Goal: Information Seeking & Learning: Find contact information

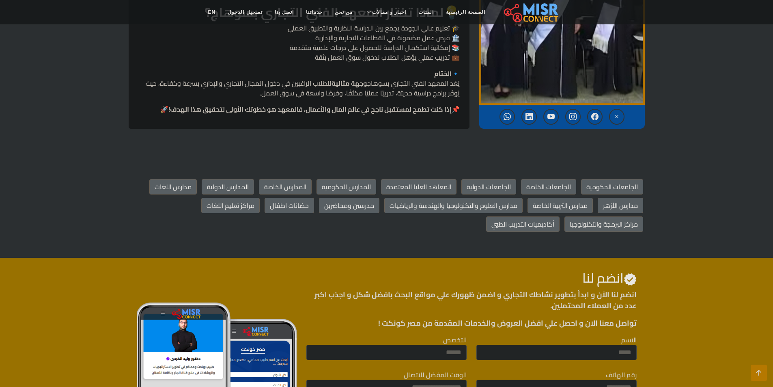
scroll to position [1136, 0]
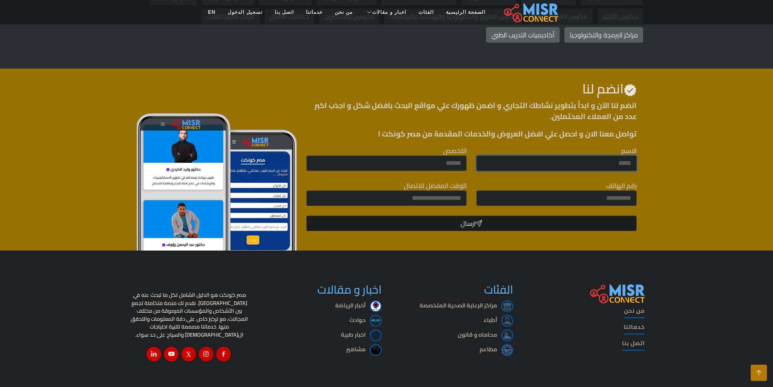
click at [600, 158] on input "الاسم" at bounding box center [556, 162] width 160 height 15
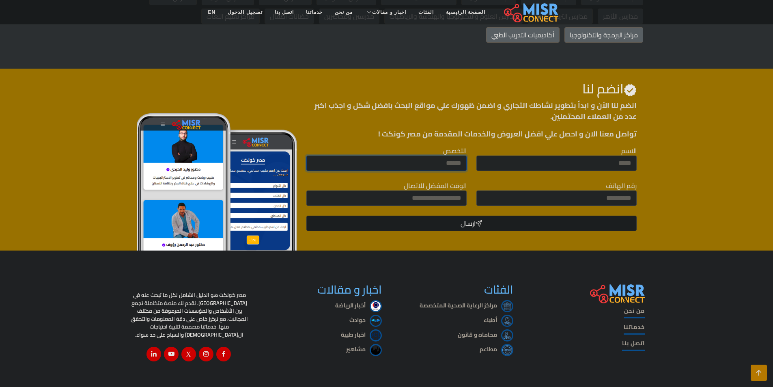
click at [435, 168] on input "التخصص" at bounding box center [386, 162] width 160 height 15
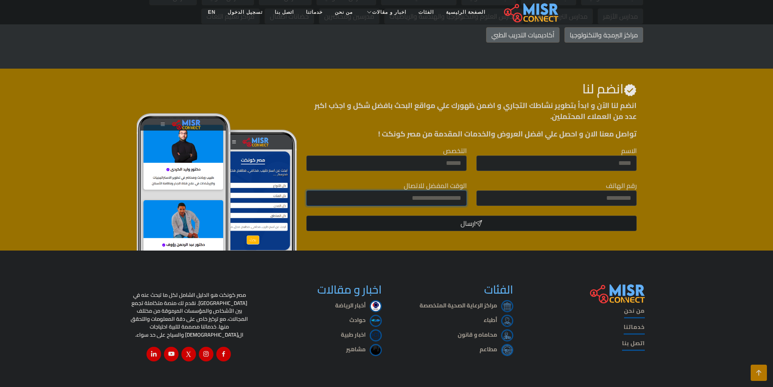
click at [455, 195] on input "الوقت المفضل للاتصال" at bounding box center [386, 197] width 160 height 15
click at [554, 189] on div "رقم الهاتف" at bounding box center [556, 193] width 160 height 25
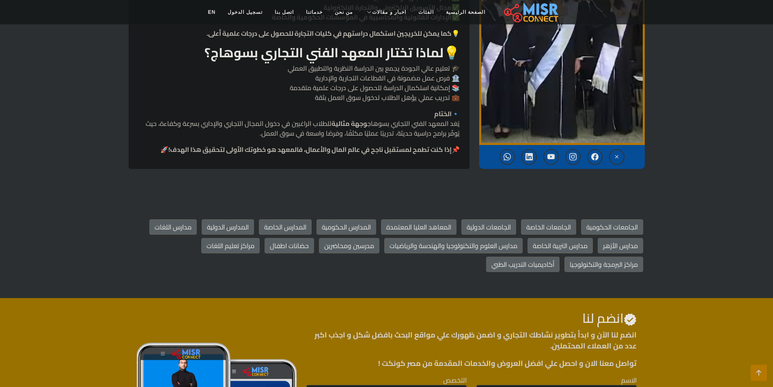
scroll to position [893, 0]
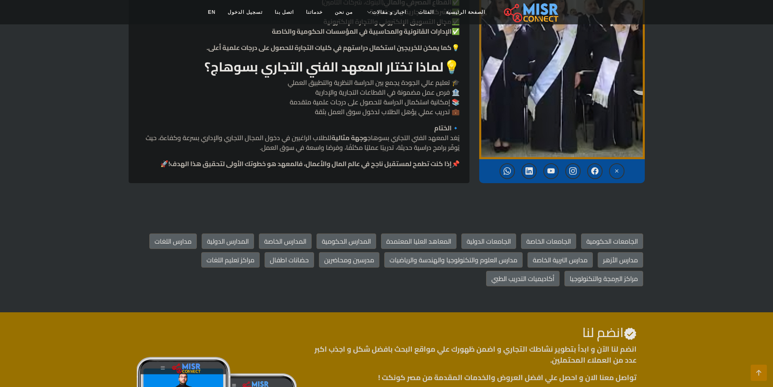
drag, startPoint x: 0, startPoint y: 162, endPoint x: 14, endPoint y: 162, distance: 14.2
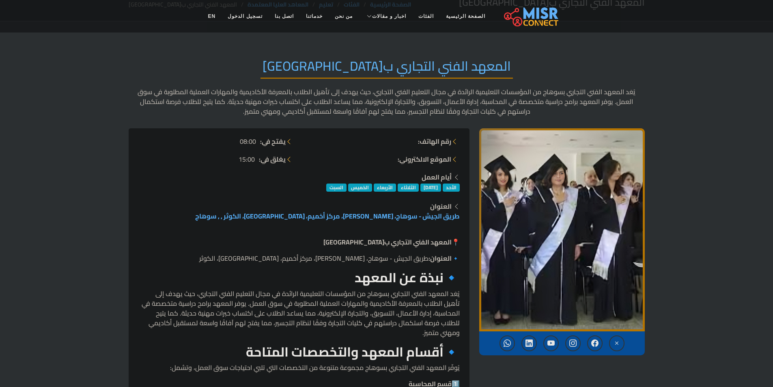
scroll to position [0, 0]
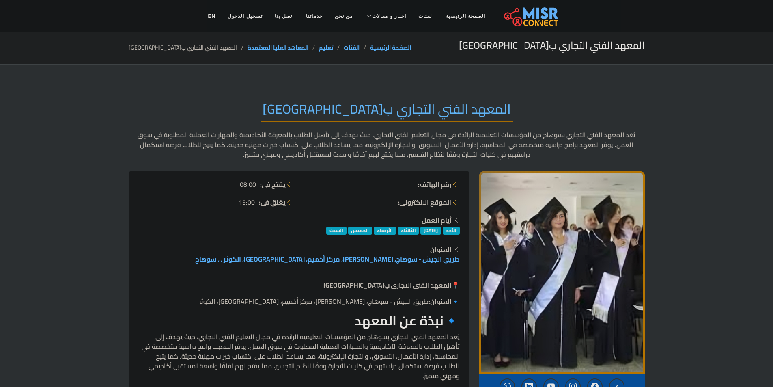
click at [431, 185] on strong "رقم الهاتف:" at bounding box center [434, 184] width 33 height 10
drag, startPoint x: 373, startPoint y: 191, endPoint x: 374, endPoint y: 203, distance: 11.8
click at [373, 196] on ul "رقم الهاتف: الموقع الالكتروني:" at bounding box center [382, 193] width 156 height 28
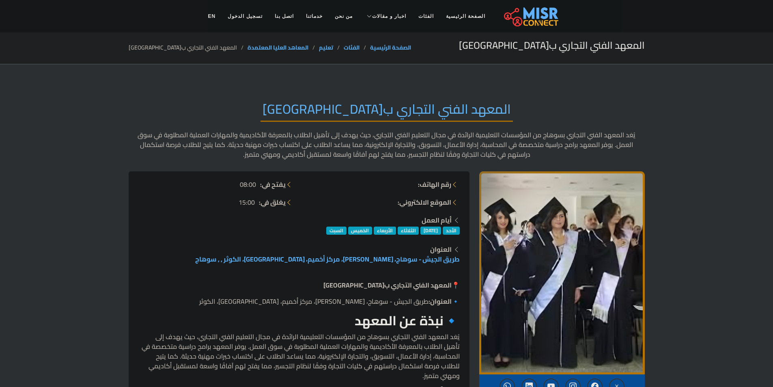
click at [331, 91] on div "المعهد الفني التجاري بسوهاج يُعَد المعهد الفني التجاري بسوهاج من المؤسسات التعل…" at bounding box center [387, 130] width 516 height 82
click at [164, 49] on li "المعهد الفني التجاري ب[GEOGRAPHIC_DATA]" at bounding box center [188, 47] width 119 height 9
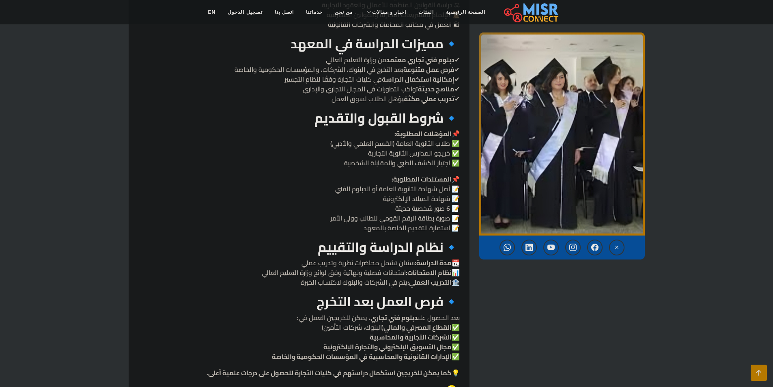
scroll to position [568, 0]
click at [409, 197] on p "📌 المستندات المطلوبة: 📝 أصل شهادة الثانوية العامة أو الدبلوم الفني 📝 شهادة المي…" at bounding box center [298, 203] width 321 height 58
